Goal: Check status: Check status

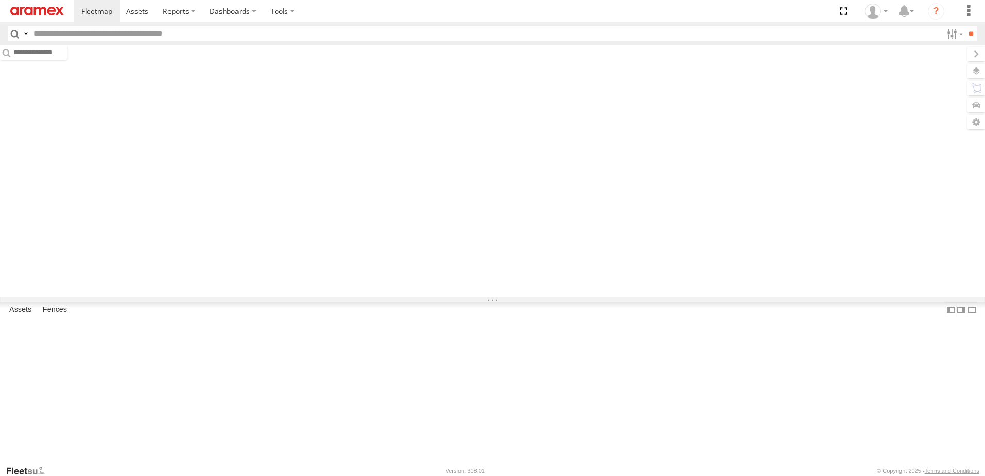
type input "***"
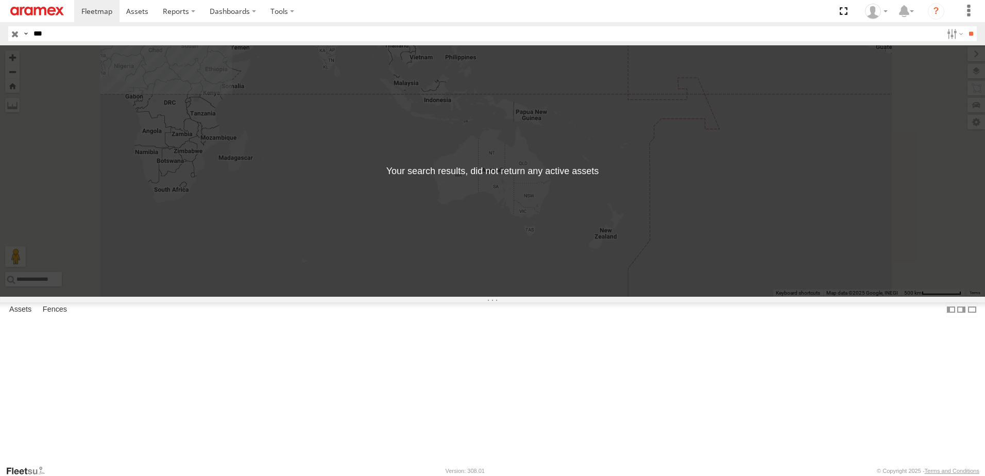
click at [99, 39] on input "***" at bounding box center [485, 33] width 912 height 15
type input "****"
click at [964, 26] on input "**" at bounding box center [970, 33] width 12 height 15
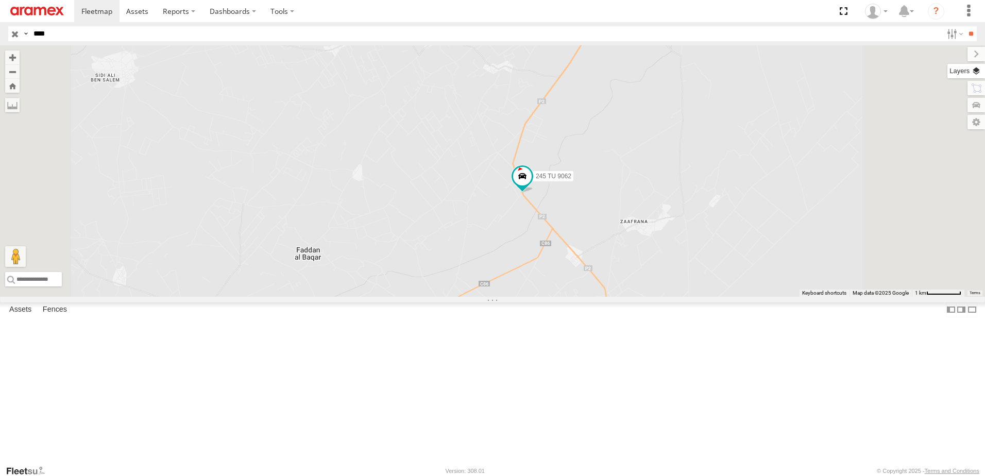
click at [978, 76] on label at bounding box center [966, 71] width 38 height 14
click at [0, 0] on span "Basemaps" at bounding box center [0, 0] width 0 height 0
click at [0, 0] on span "Satellite + Roadmap" at bounding box center [0, 0] width 0 height 0
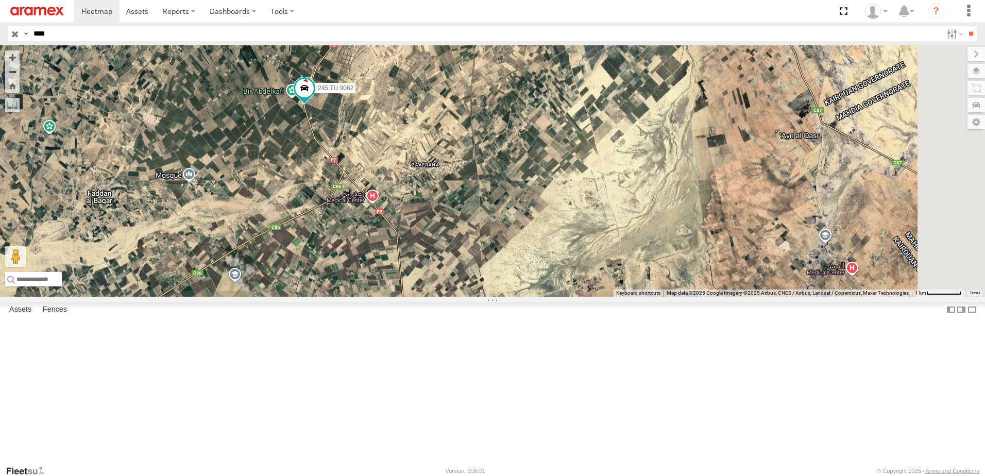
drag, startPoint x: 590, startPoint y: 313, endPoint x: 379, endPoint y: 256, distance: 218.1
click at [379, 256] on div "245 TU 9062" at bounding box center [492, 170] width 985 height 251
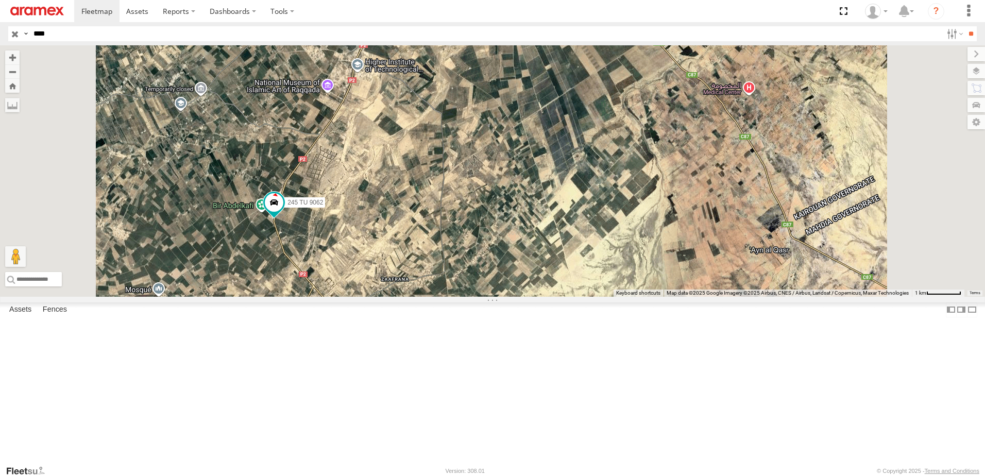
drag, startPoint x: 504, startPoint y: 211, endPoint x: 507, endPoint y: 260, distance: 49.0
click at [507, 260] on div "245 TU 9062" at bounding box center [492, 170] width 985 height 251
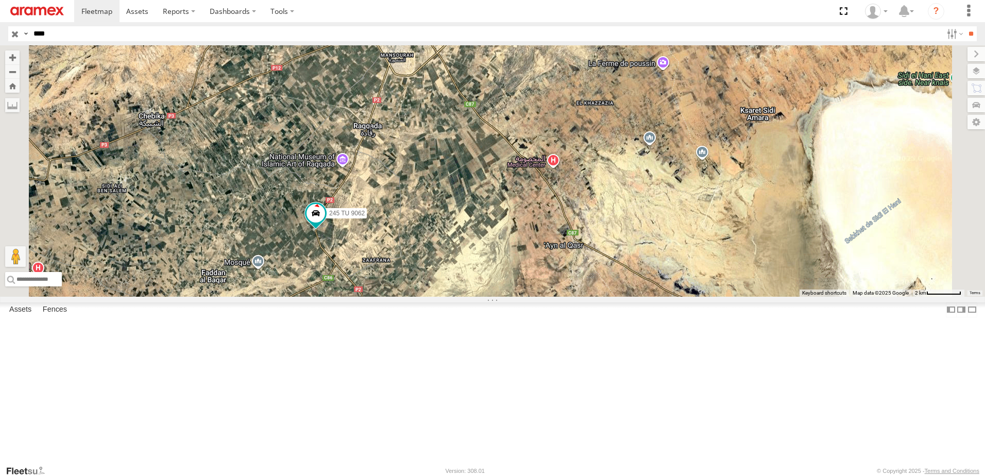
drag, startPoint x: 568, startPoint y: 194, endPoint x: 554, endPoint y: 237, distance: 46.1
click at [554, 237] on div "245 TU 9062" at bounding box center [492, 170] width 985 height 251
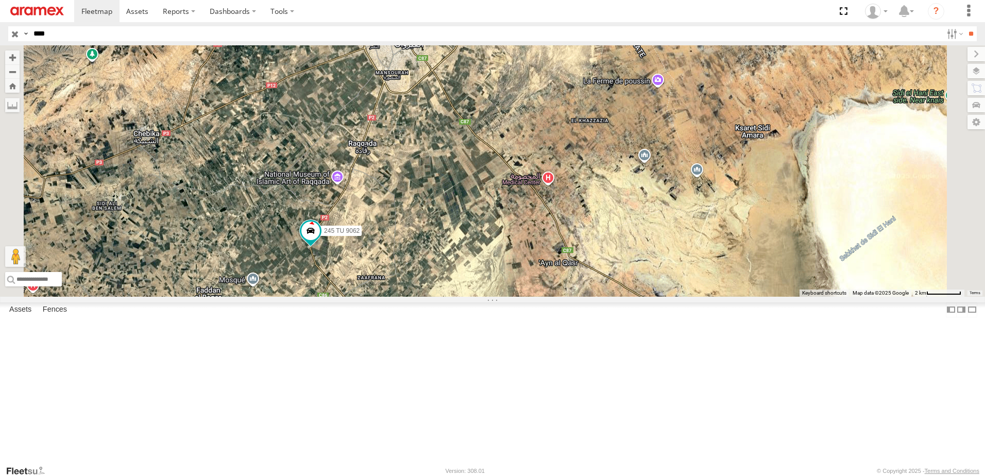
drag, startPoint x: 560, startPoint y: 219, endPoint x: 555, endPoint y: 238, distance: 19.7
click at [555, 238] on div "245 TU 9062" at bounding box center [492, 170] width 985 height 251
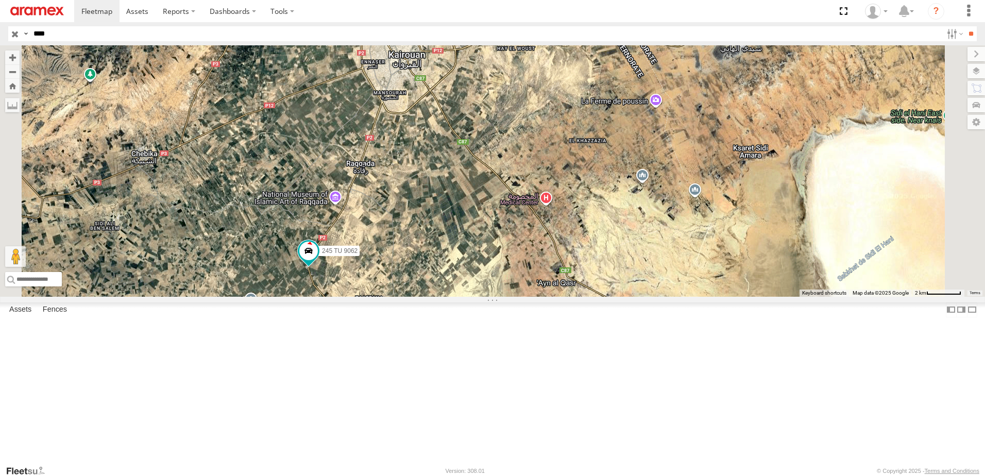
drag, startPoint x: 550, startPoint y: 208, endPoint x: 547, endPoint y: 228, distance: 20.3
click at [547, 228] on div "245 TU 9062" at bounding box center [492, 170] width 985 height 251
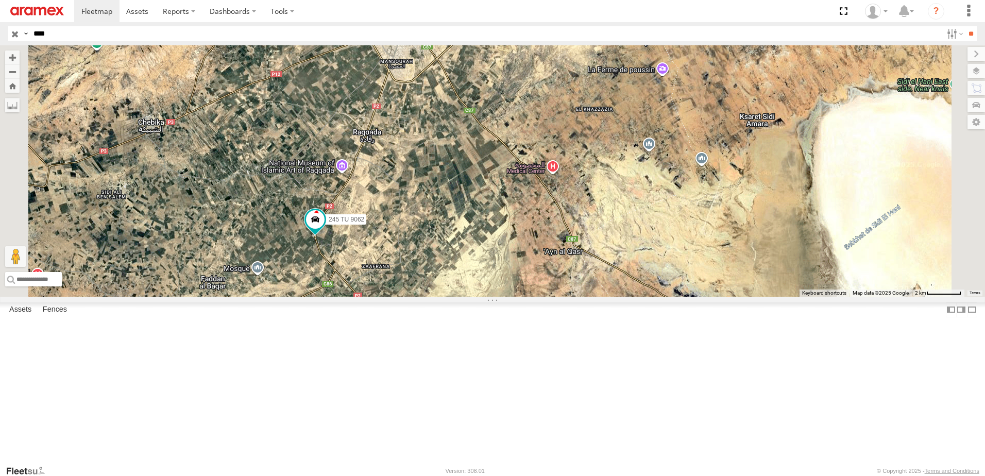
drag, startPoint x: 539, startPoint y: 270, endPoint x: 555, endPoint y: 220, distance: 52.1
click at [550, 227] on div "245 TU 9062" at bounding box center [492, 170] width 985 height 251
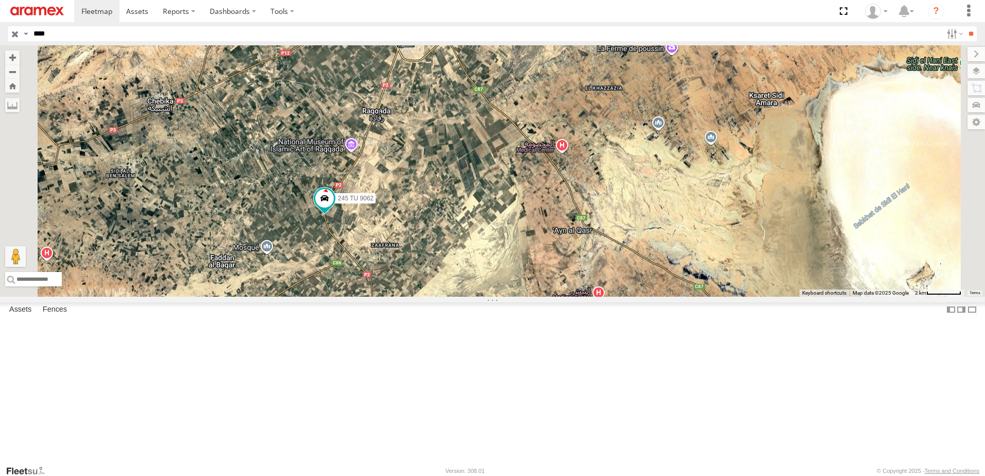
click at [0, 0] on link at bounding box center [0, 0] width 0 height 0
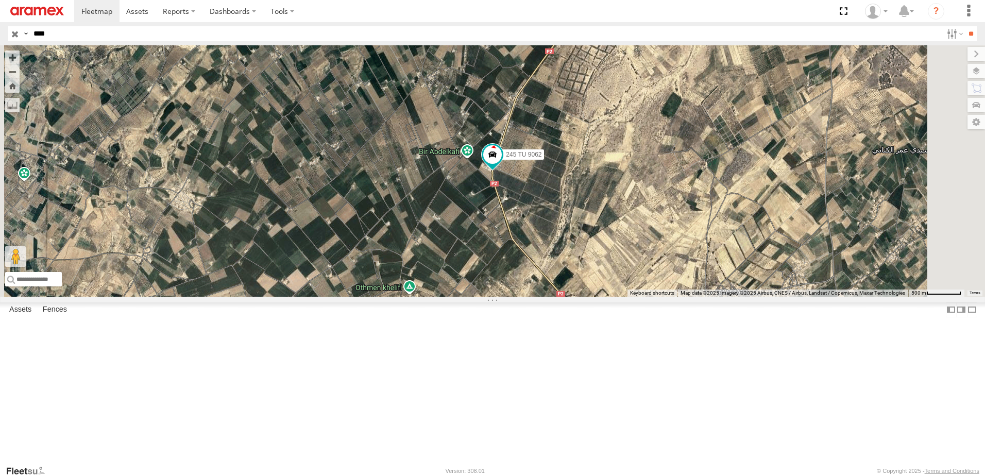
click at [0, 0] on link at bounding box center [0, 0] width 0 height 0
